Goal: Task Accomplishment & Management: Complete application form

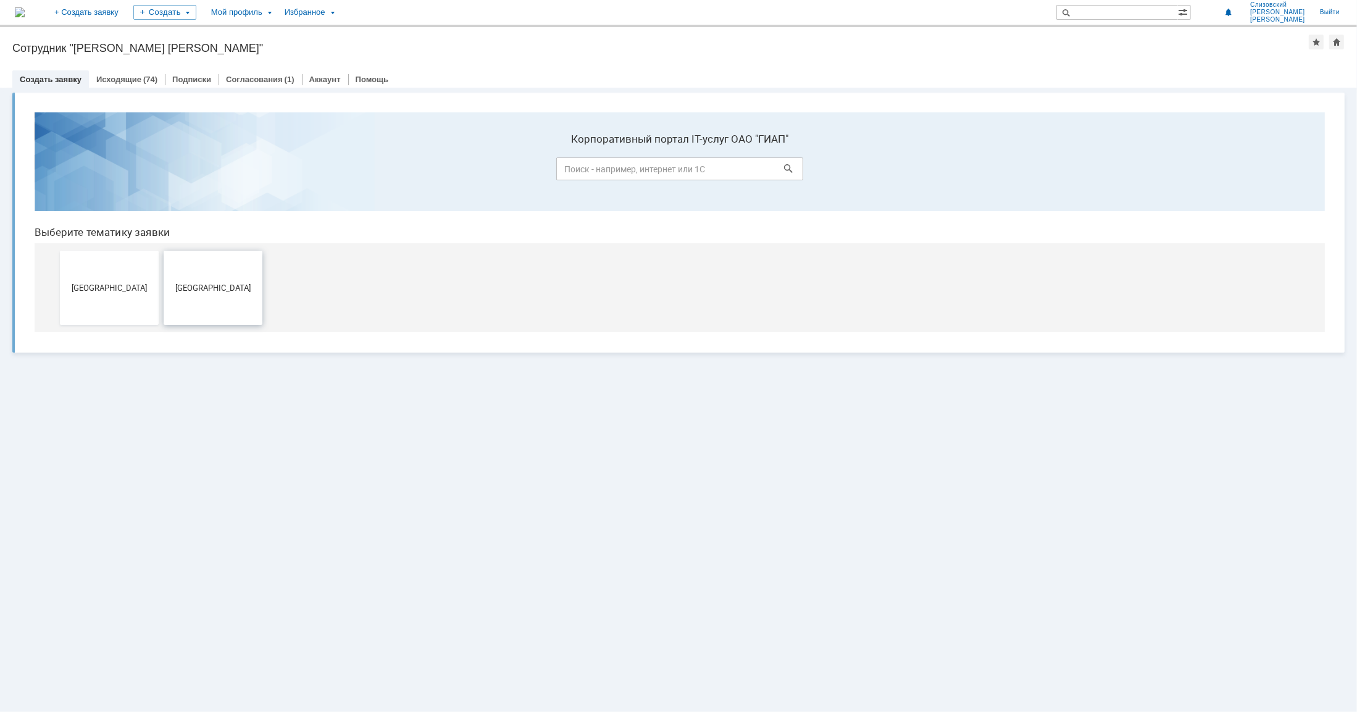
click at [205, 290] on span "[GEOGRAPHIC_DATA]" at bounding box center [212, 286] width 91 height 9
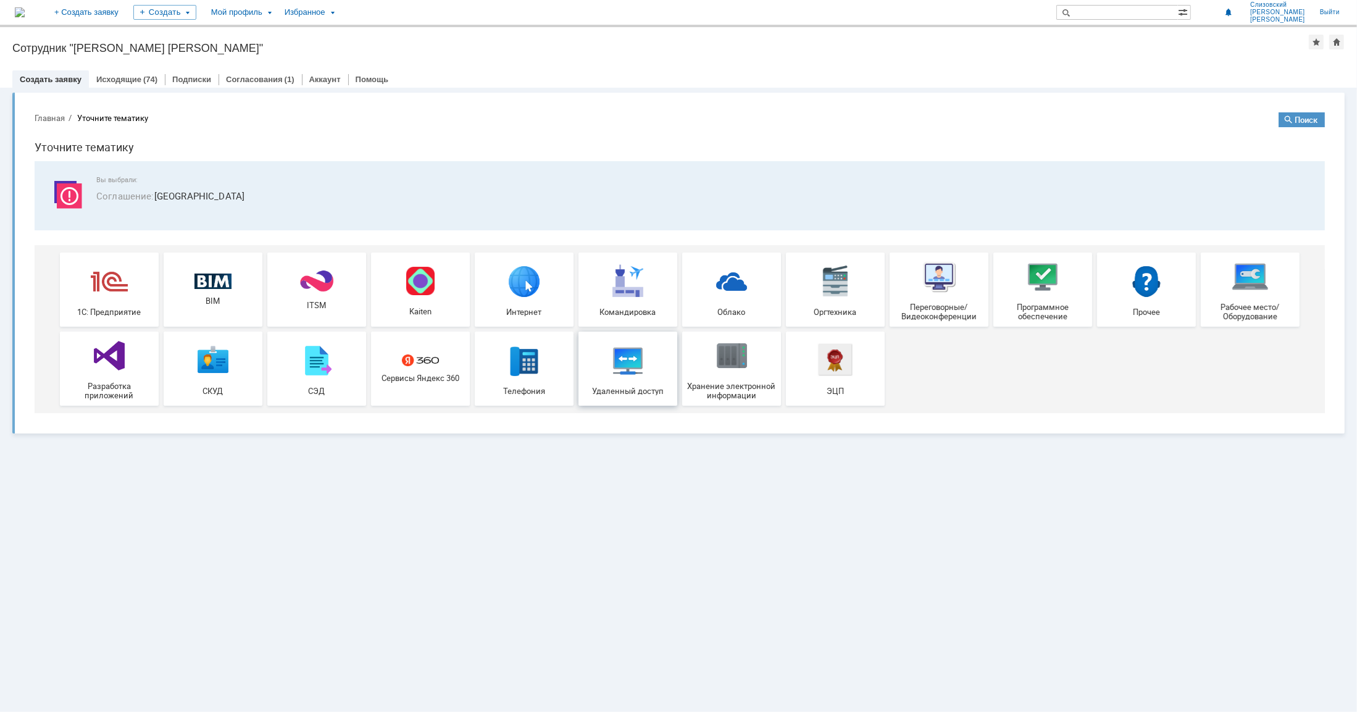
click at [632, 395] on link "Удаленный доступ" at bounding box center [628, 368] width 99 height 74
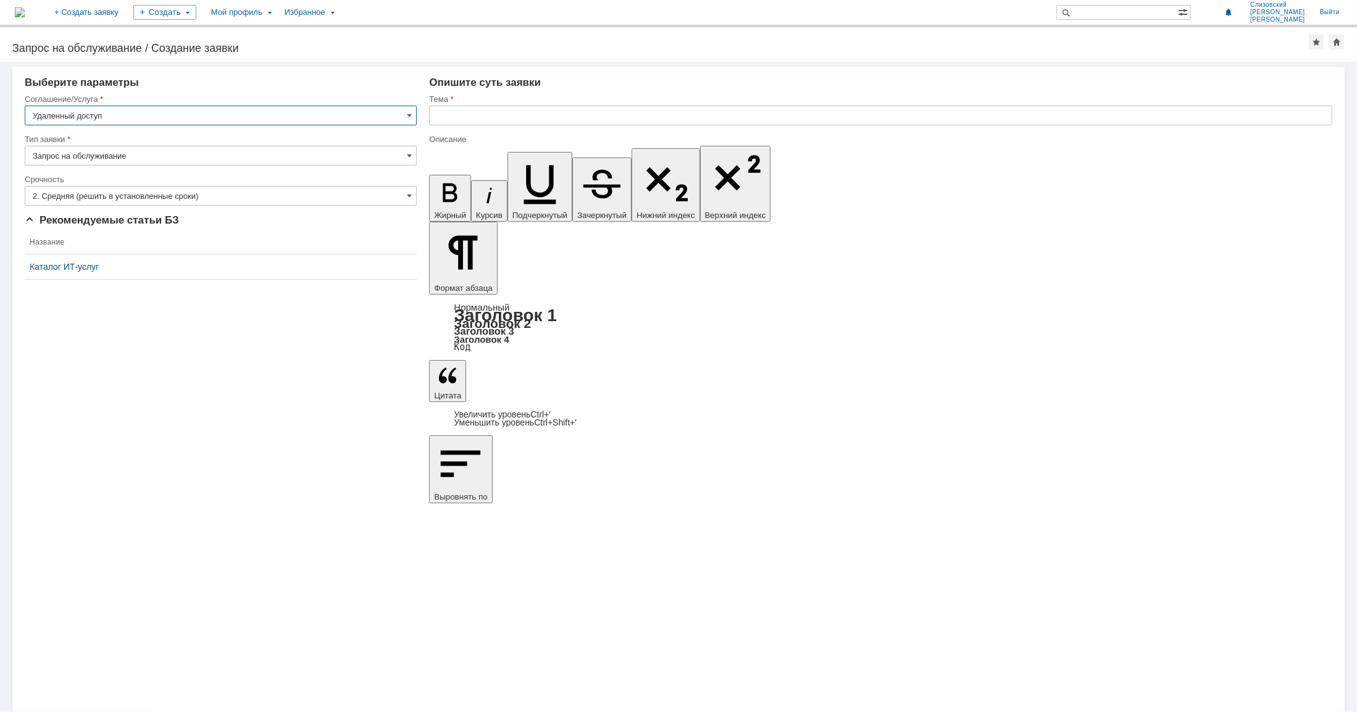
click at [466, 112] on input "text" at bounding box center [880, 116] width 903 height 20
type input "Доступ к объектовым папкам специалистов из [GEOGRAPHIC_DATA]"
drag, startPoint x: 456, startPoint y: 4893, endPoint x: 481, endPoint y: 4903, distance: 26.6
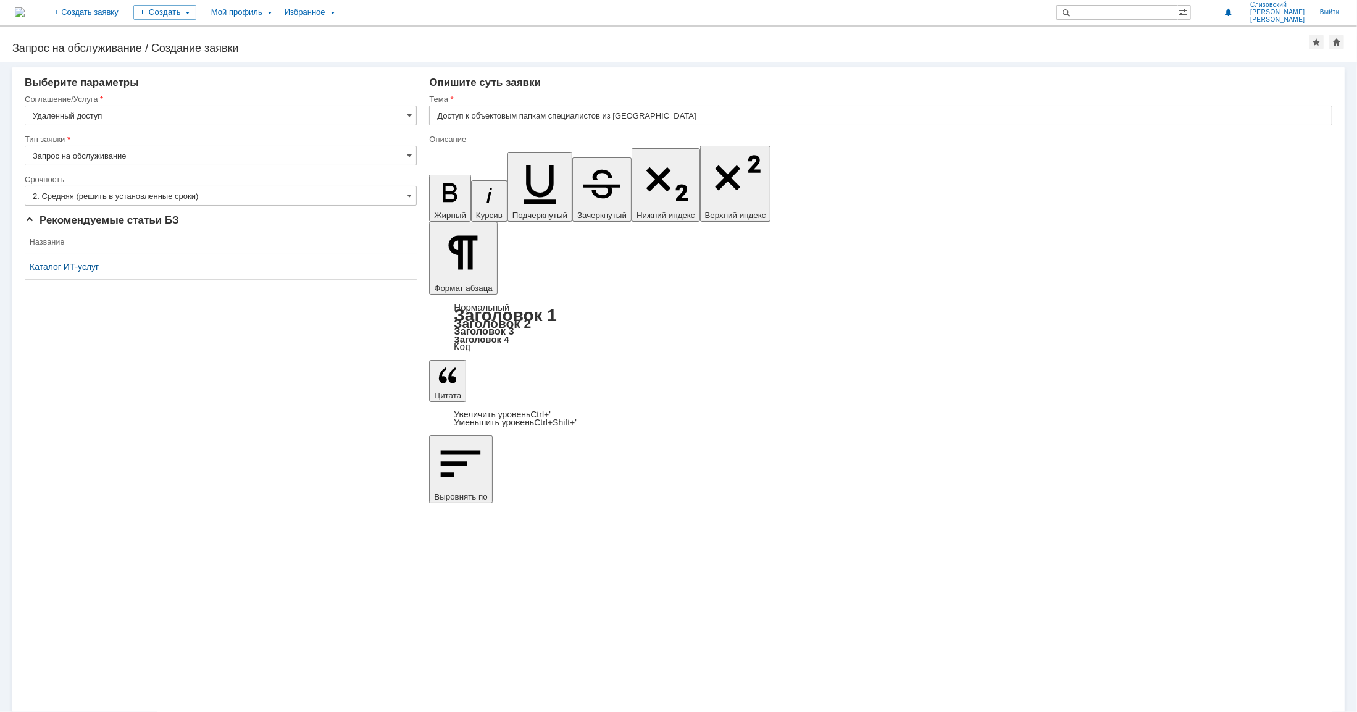
scroll to position [1194, 4]
drag, startPoint x: 471, startPoint y: 4901, endPoint x: 488, endPoint y: 4901, distance: 16.7
drag, startPoint x: 624, startPoint y: 4901, endPoint x: 784, endPoint y: 4898, distance: 160.0
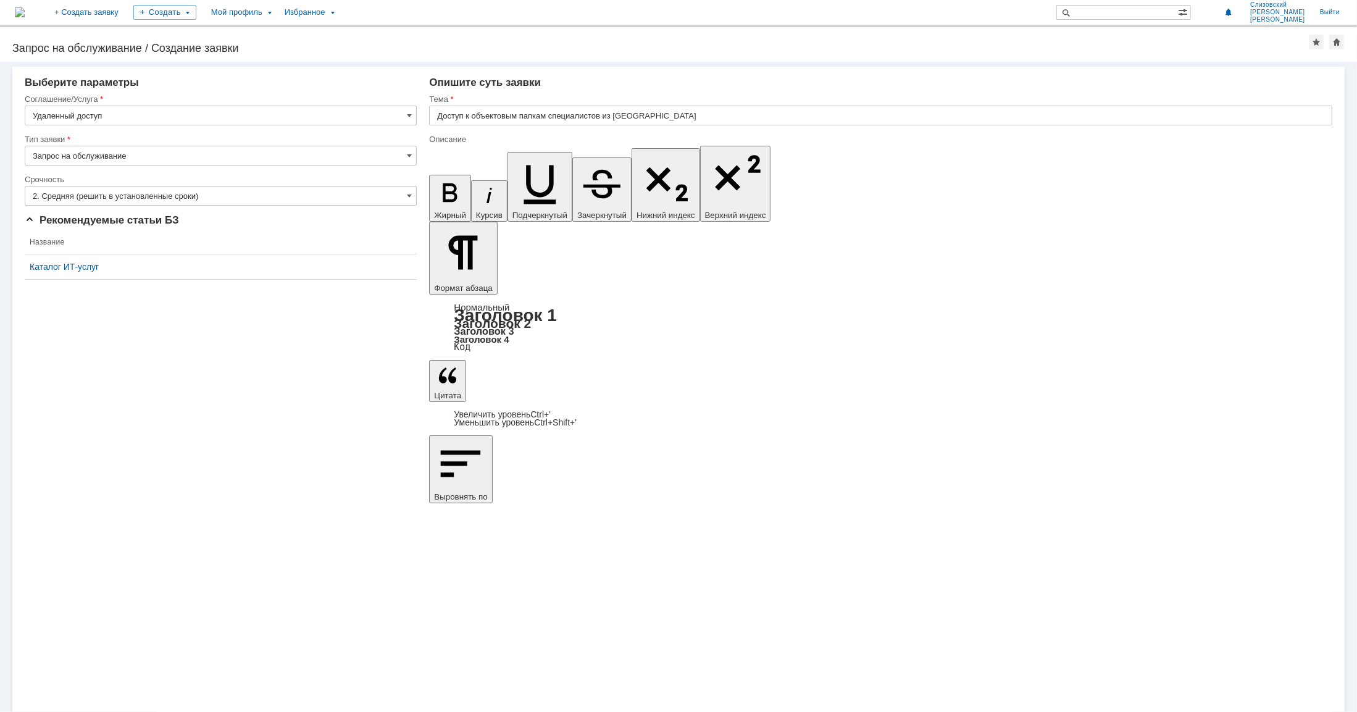
drag, startPoint x: 457, startPoint y: 4913, endPoint x: 469, endPoint y: 4914, distance: 11.8
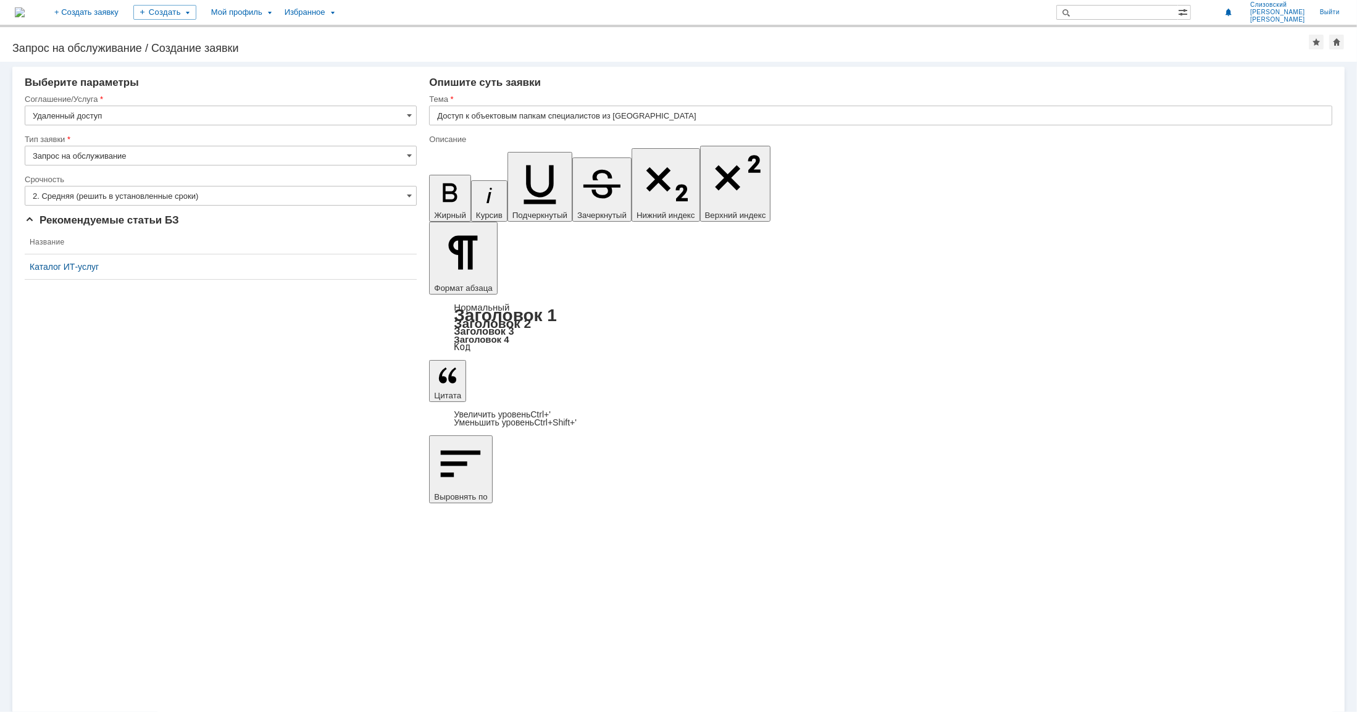
drag, startPoint x: 561, startPoint y: 4909, endPoint x: 725, endPoint y: 4913, distance: 164.3
drag, startPoint x: 574, startPoint y: 4935, endPoint x: 580, endPoint y: 4959, distance: 24.7
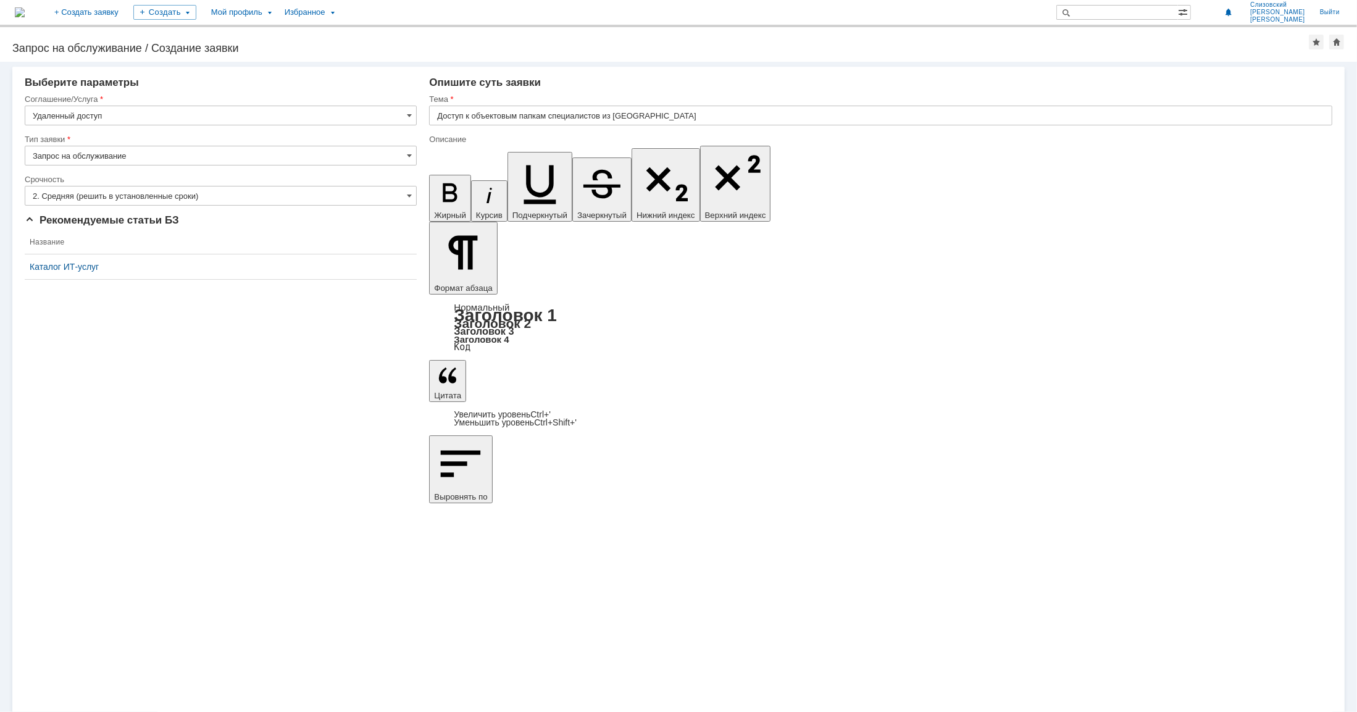
click at [162, 479] on div "Внимание! Выберите параметры Соглашение/Услуга Удаленный доступ Тип заявки Запр…" at bounding box center [678, 387] width 1357 height 650
